Goal: Task Accomplishment & Management: Manage account settings

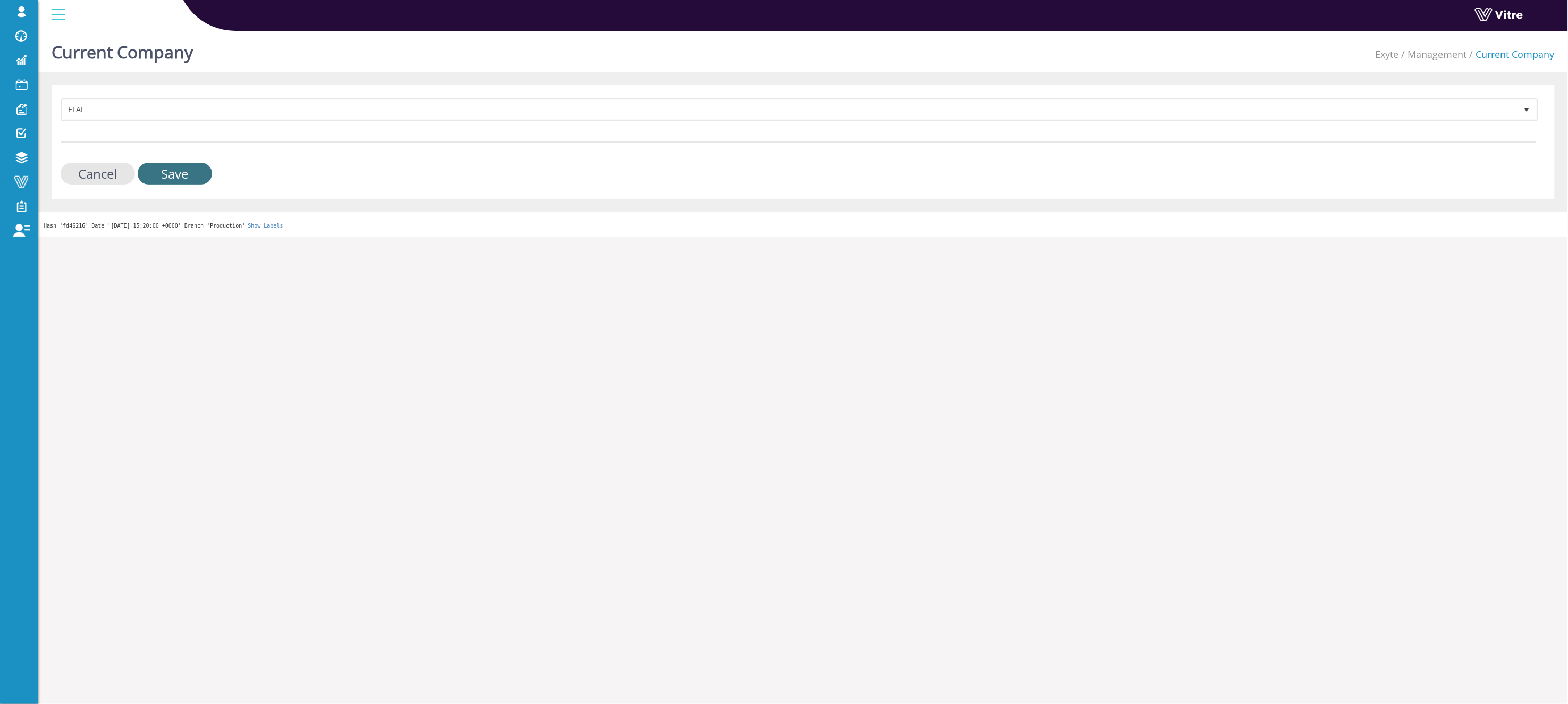
click at [197, 169] on input "Save" at bounding box center [175, 173] width 75 height 22
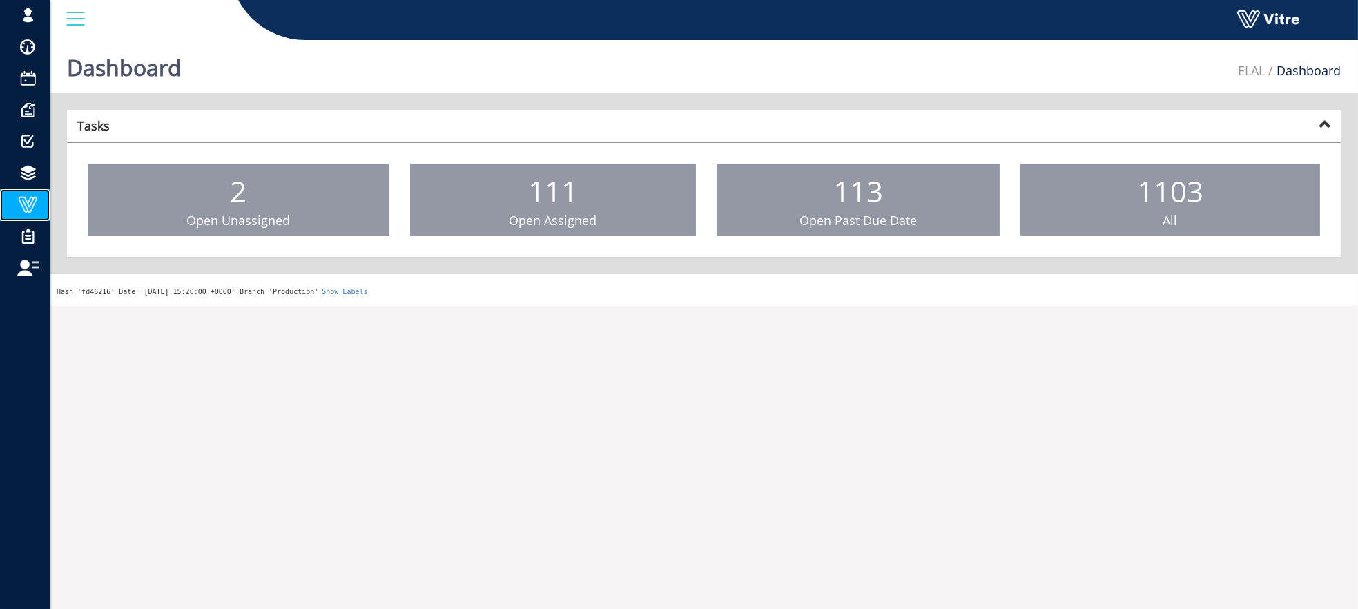
click at [37, 206] on span at bounding box center [27, 204] width 35 height 17
